Goal: Communication & Community: Answer question/provide support

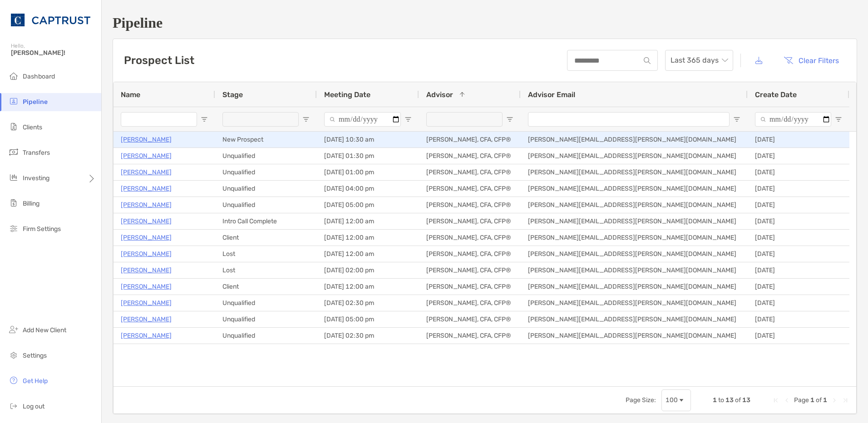
click at [149, 134] on p "[PERSON_NAME]" at bounding box center [146, 139] width 51 height 11
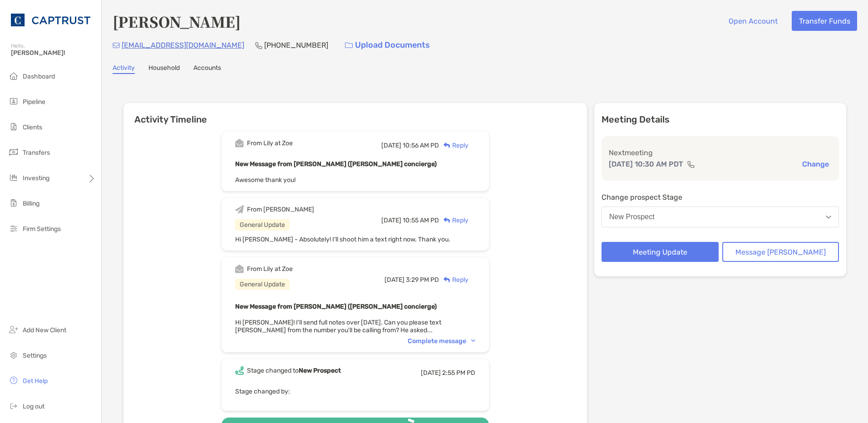
click at [469, 149] on div "Reply" at bounding box center [454, 146] width 30 height 10
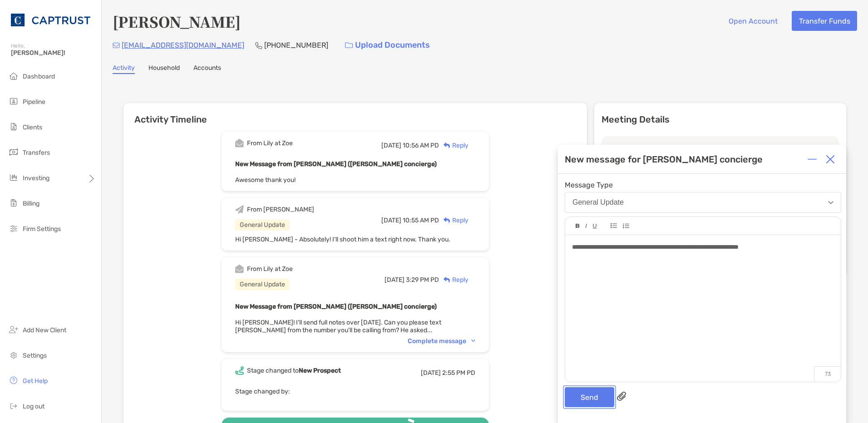
click at [591, 400] on button "Send" at bounding box center [590, 397] width 50 height 20
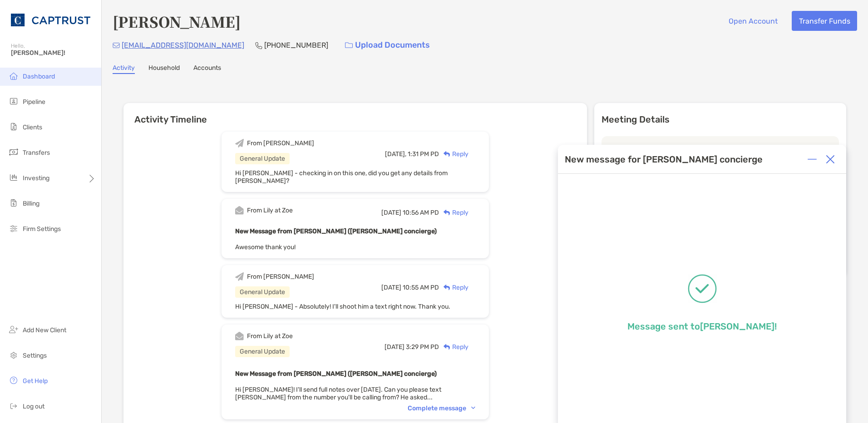
click at [37, 74] on span "Dashboard" at bounding box center [39, 77] width 32 height 8
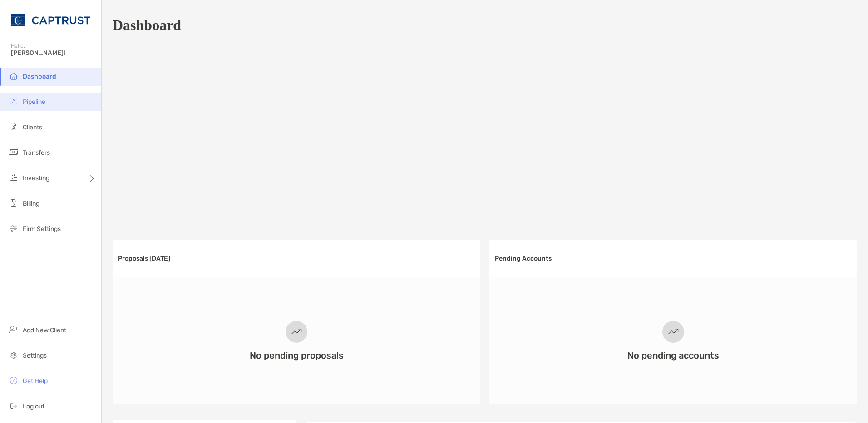
click at [54, 111] on ul "Dashboard Pipeline Clients Transfers Investing Billing Firm Settings" at bounding box center [50, 157] width 101 height 178
click at [54, 107] on li "Pipeline" at bounding box center [50, 102] width 101 height 18
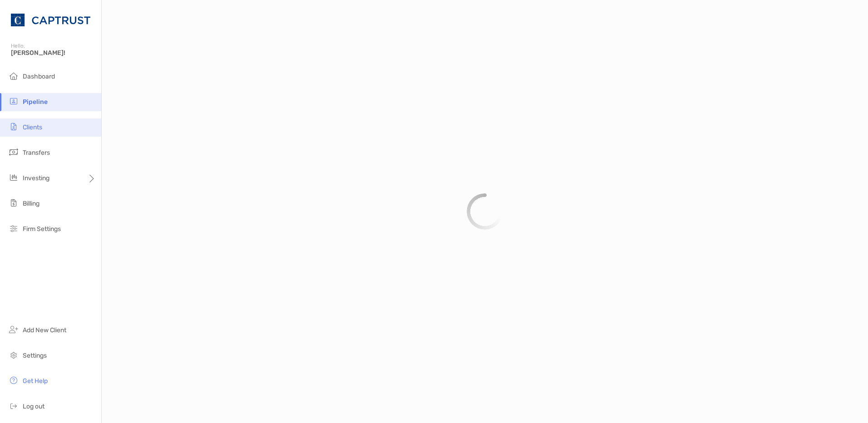
click at [35, 128] on span "Clients" at bounding box center [33, 128] width 20 height 8
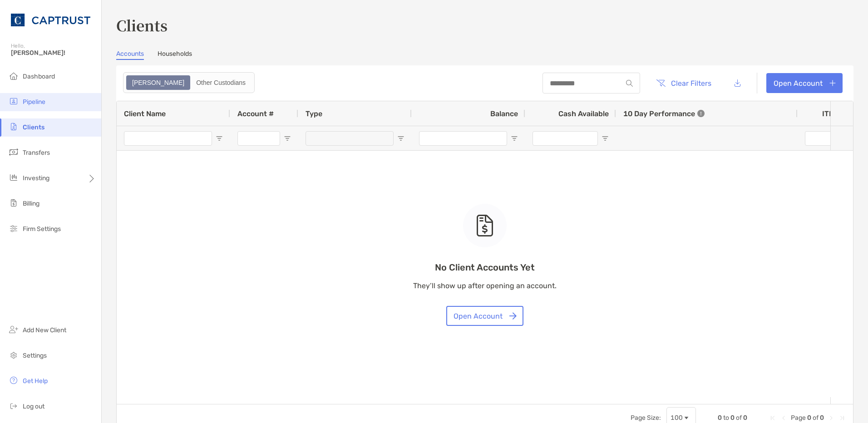
click at [37, 99] on span "Pipeline" at bounding box center [34, 102] width 23 height 8
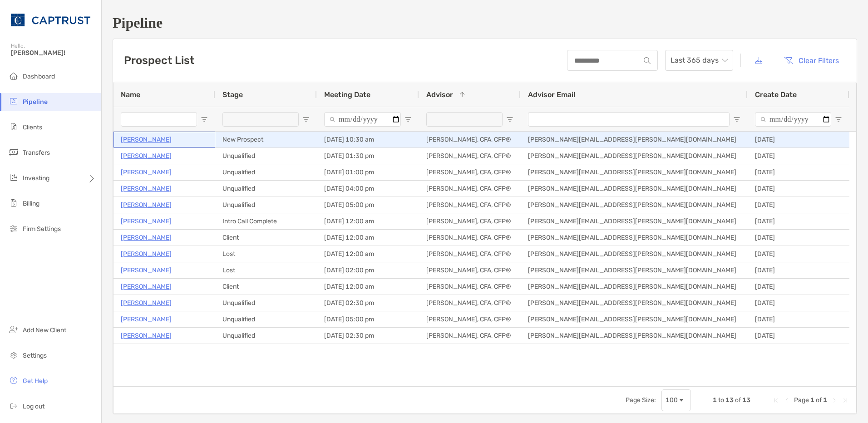
click at [152, 144] on p "[PERSON_NAME]" at bounding box center [146, 139] width 51 height 11
click at [144, 138] on p "[PERSON_NAME]" at bounding box center [146, 139] width 51 height 11
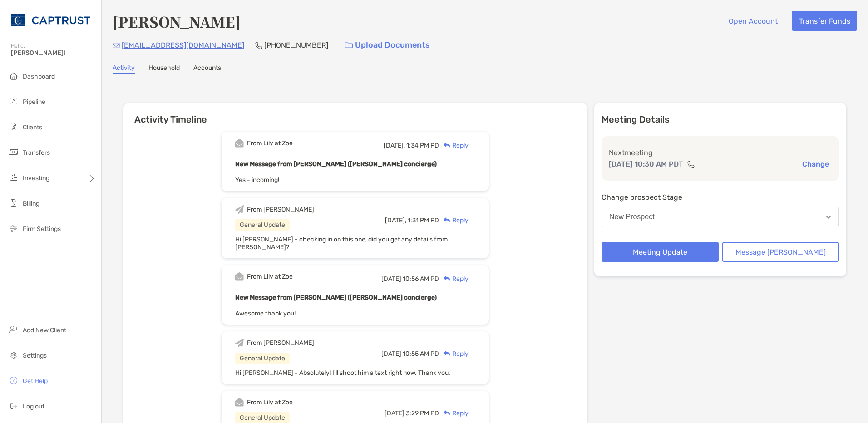
click at [469, 148] on div "Reply" at bounding box center [454, 146] width 30 height 10
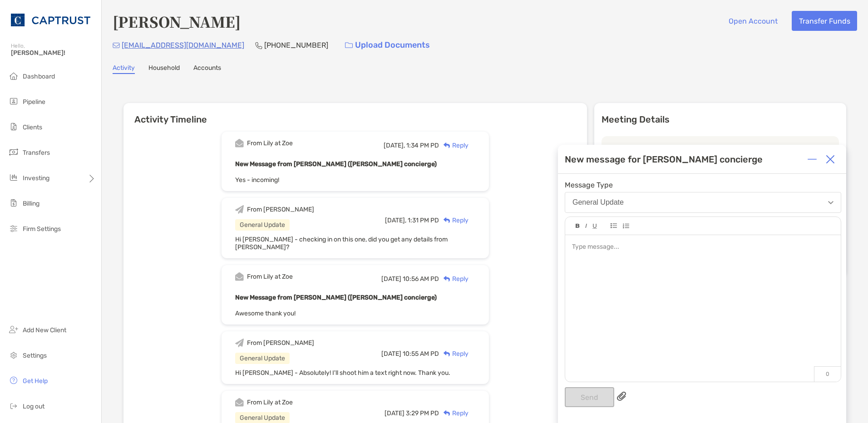
click at [602, 250] on div at bounding box center [703, 248] width 262 height 10
click at [598, 400] on button "Send" at bounding box center [590, 397] width 50 height 20
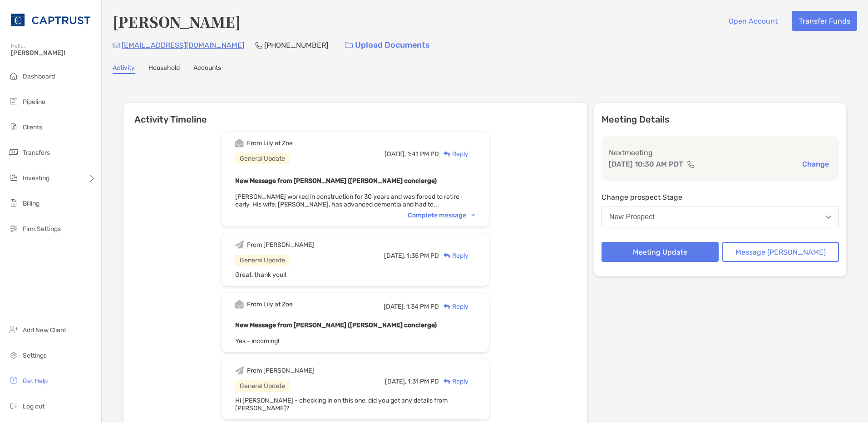
click at [443, 213] on div "Complete message" at bounding box center [442, 216] width 68 height 8
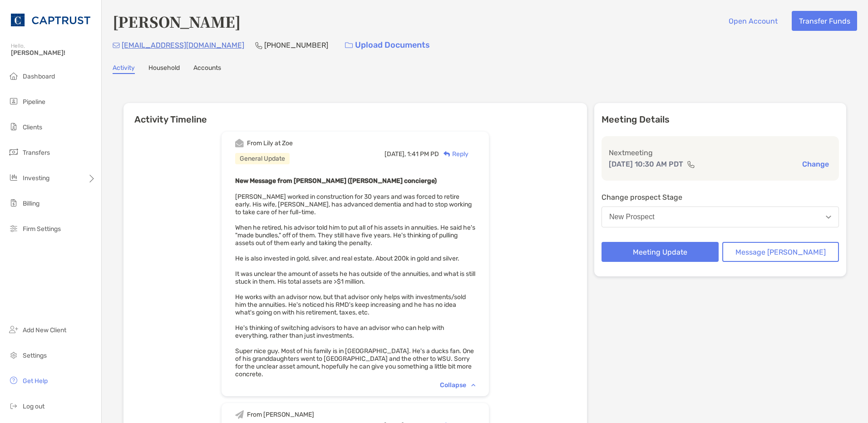
click at [469, 156] on div "Reply" at bounding box center [454, 154] width 30 height 10
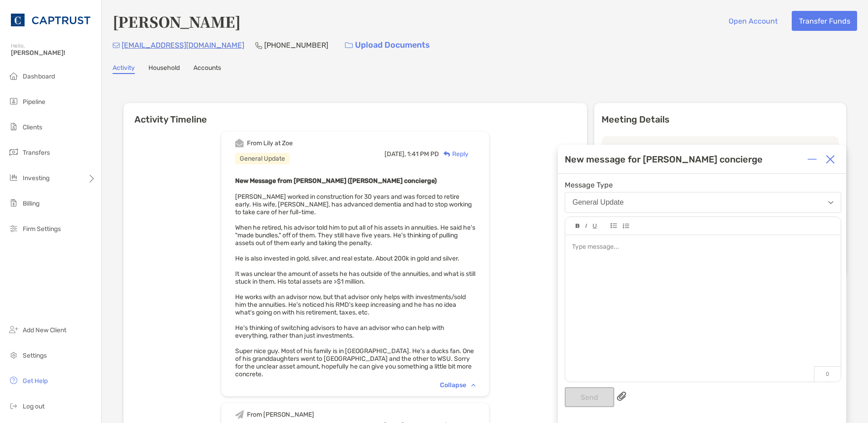
click at [650, 255] on div at bounding box center [703, 304] width 276 height 138
click at [575, 395] on button "Send" at bounding box center [590, 397] width 50 height 20
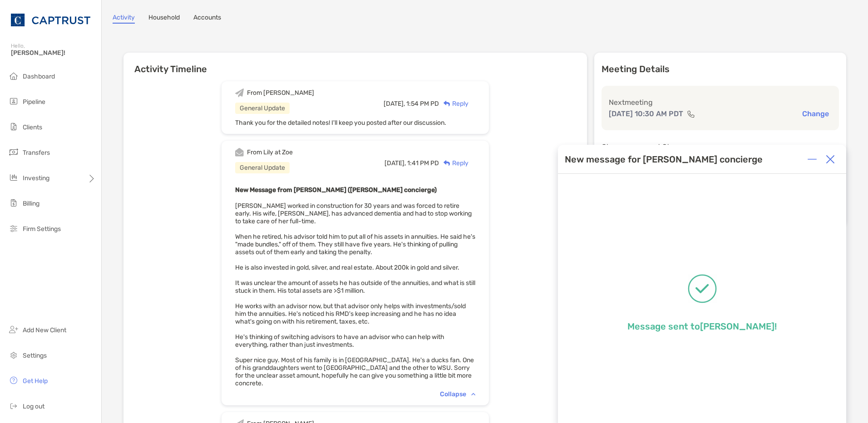
scroll to position [136, 0]
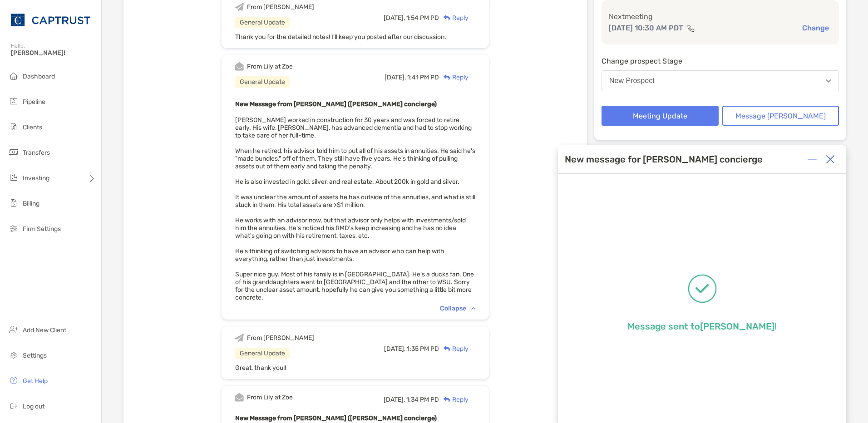
click at [825, 157] on div at bounding box center [831, 159] width 18 height 18
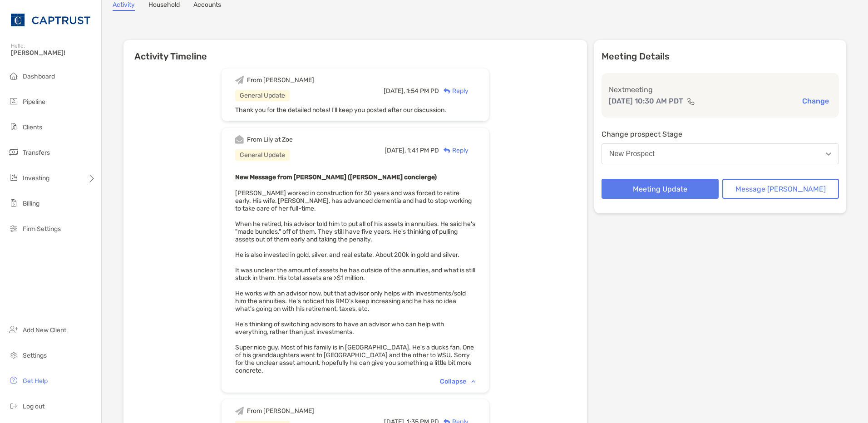
scroll to position [0, 0]
